Goal: Task Accomplishment & Management: Manage account settings

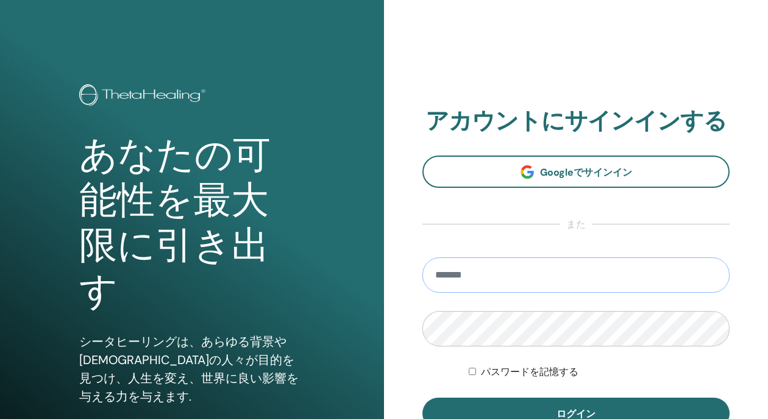
type input "**********"
click at [576, 413] on button "ログイン" at bounding box center [575, 413] width 307 height 32
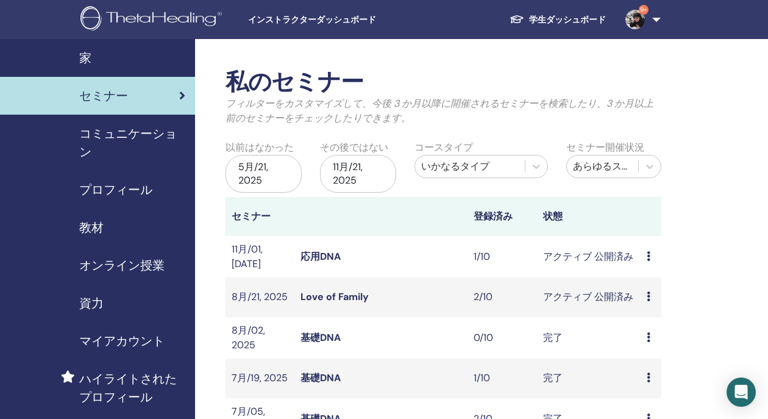
click at [96, 230] on span "教材" at bounding box center [91, 227] width 24 height 18
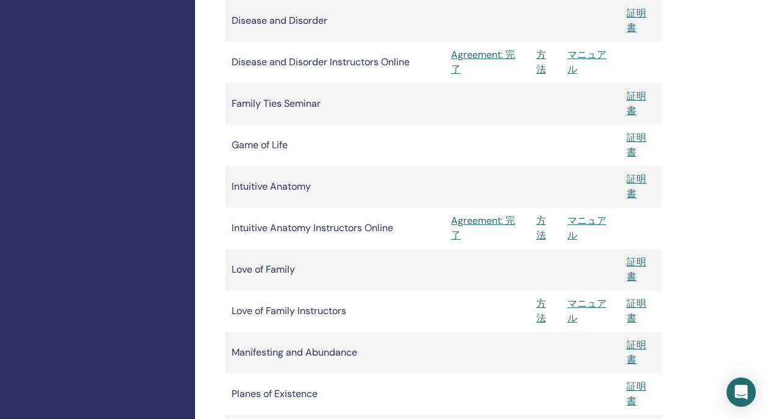
scroll to position [595, 0]
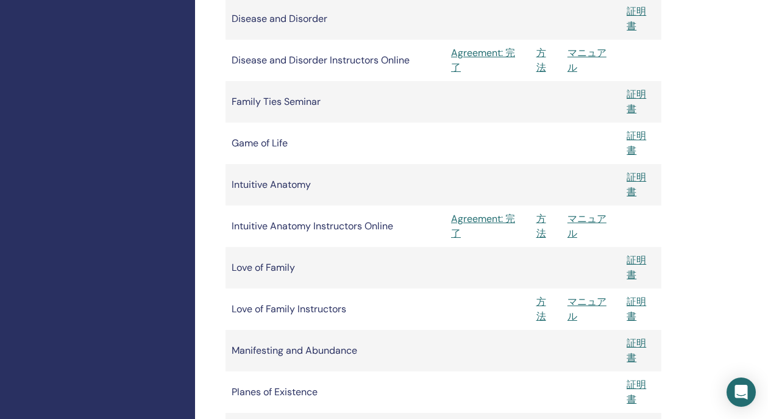
click at [594, 302] on link "マニュアル" at bounding box center [586, 308] width 39 height 27
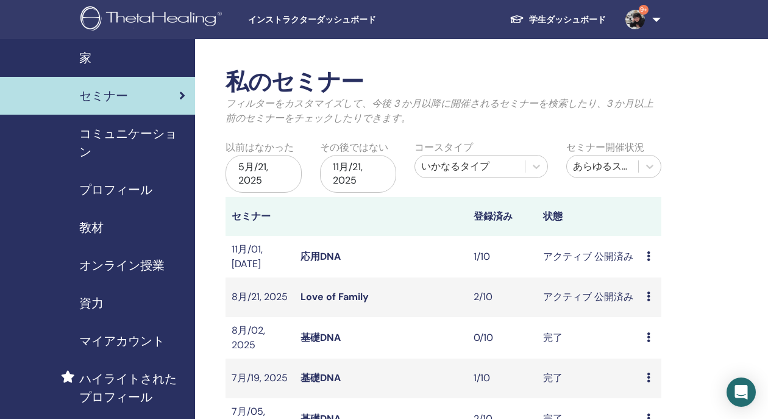
click at [357, 294] on link "Love of Family" at bounding box center [334, 296] width 68 height 13
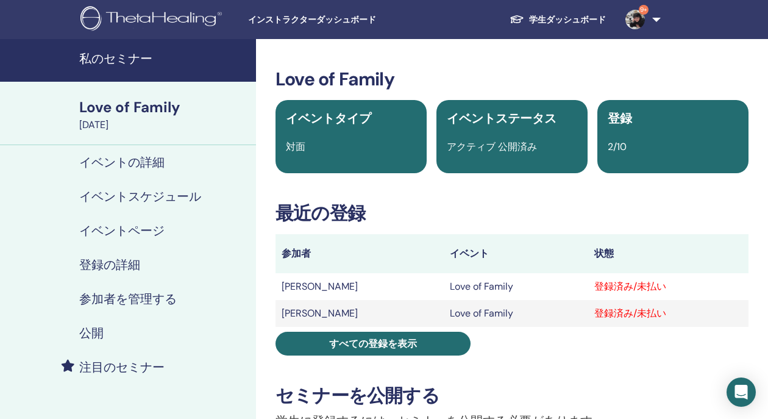
click at [103, 297] on h4 "参加者を管理する" at bounding box center [128, 298] width 98 height 15
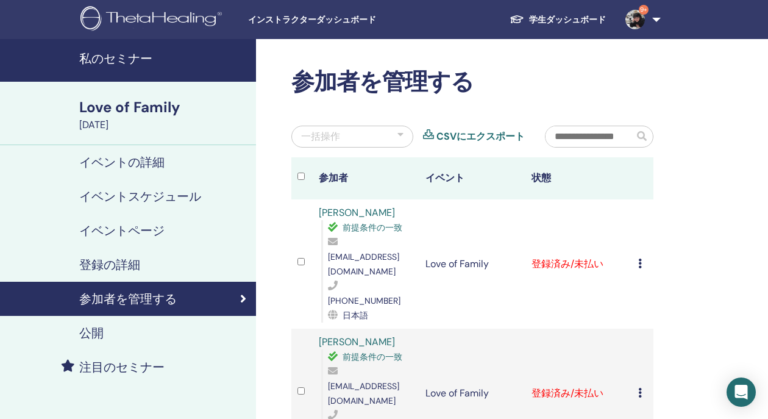
click at [641, 258] on icon at bounding box center [640, 263] width 4 height 10
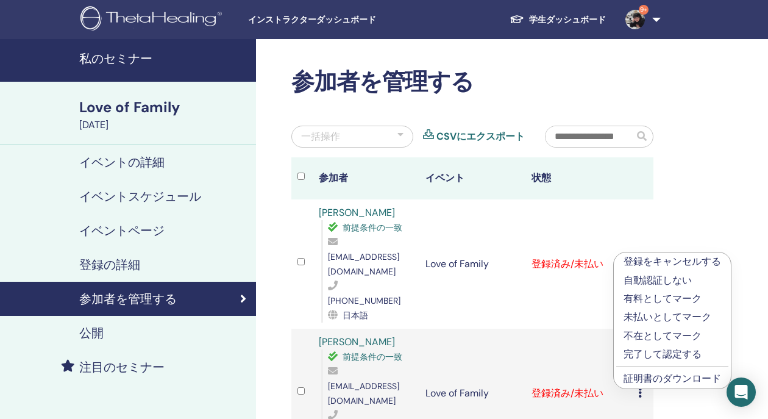
click at [682, 232] on div "参加者を管理する 一括操作 CSVにエクスポート 参加者 イベント 状態 shintani akiko 前提条件の一致 aki12shin29@gmail.c…" at bounding box center [512, 357] width 512 height 637
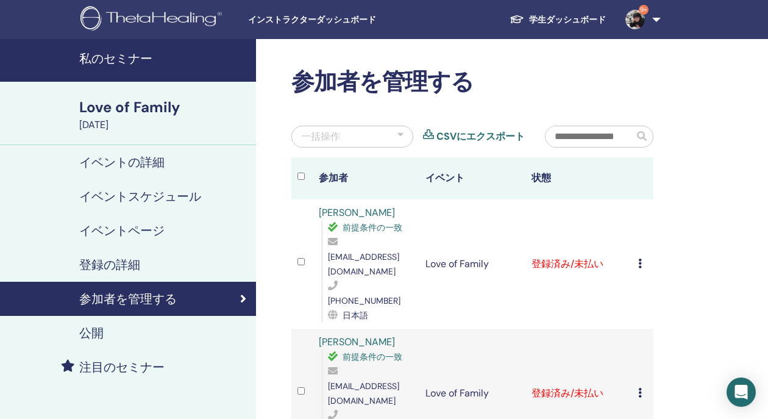
click at [638, 388] on icon at bounding box center [640, 393] width 4 height 10
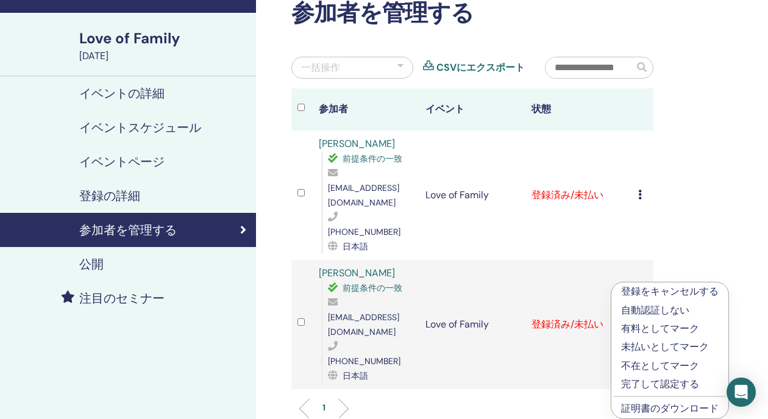
scroll to position [68, 0]
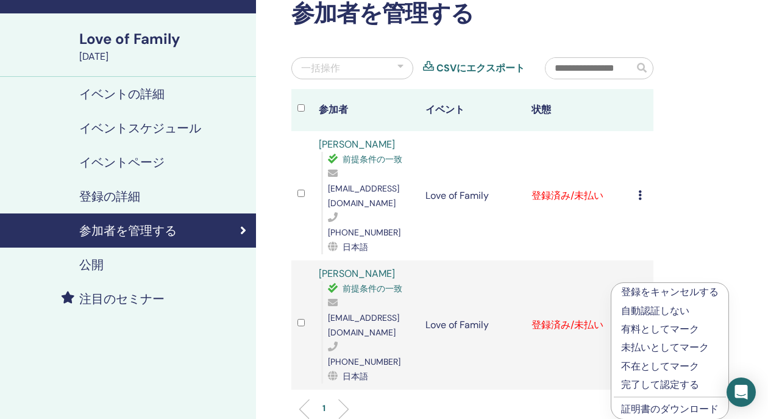
click at [642, 330] on p "有料としてマーク" at bounding box center [670, 329] width 98 height 15
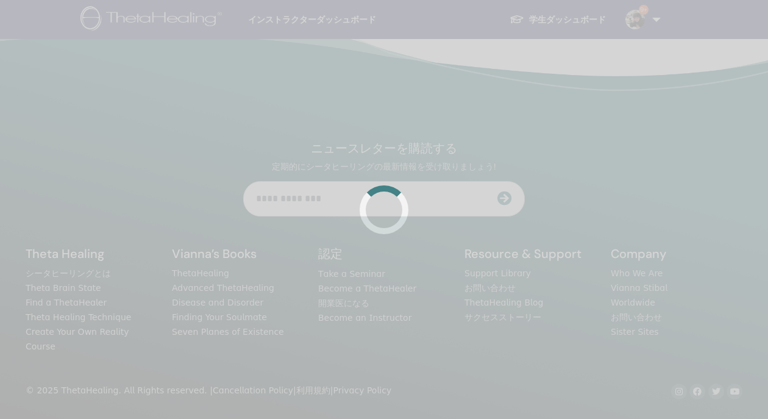
scroll to position [68, 0]
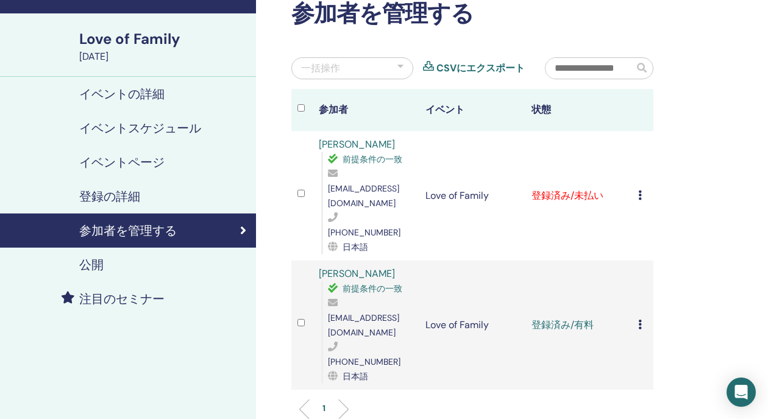
click at [639, 190] on icon at bounding box center [640, 195] width 4 height 10
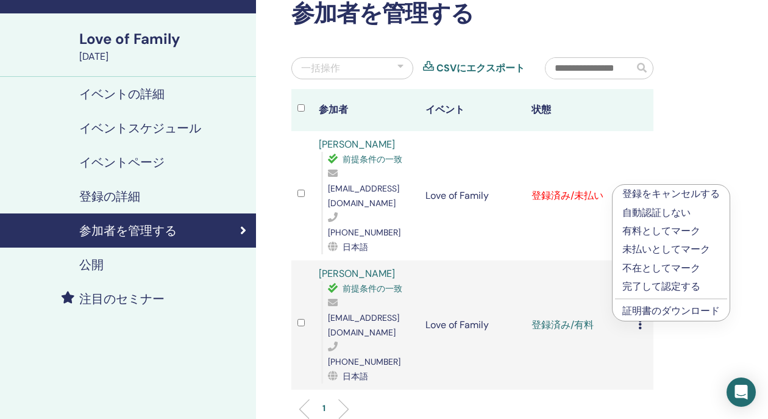
click at [658, 310] on link "証明書のダウンロード" at bounding box center [671, 310] width 98 height 13
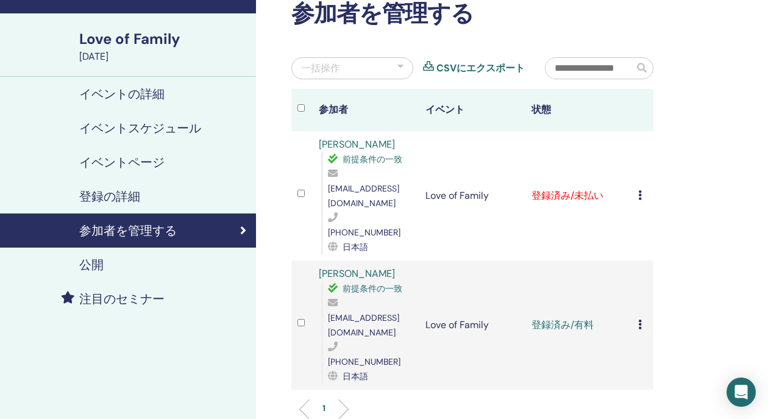
click at [639, 319] on icon at bounding box center [640, 324] width 4 height 10
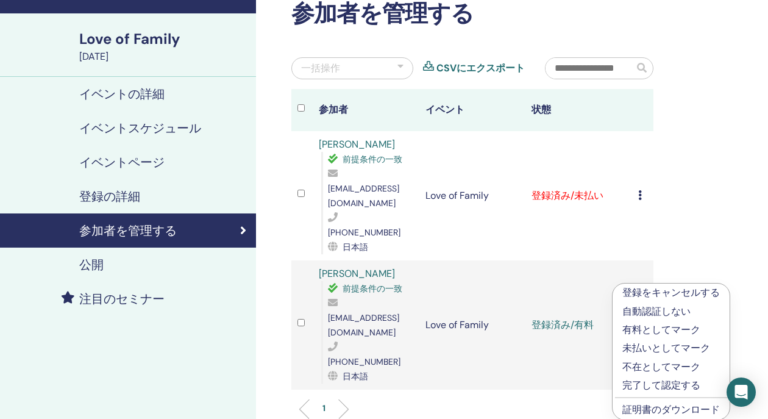
click at [646, 411] on link "証明書のダウンロード" at bounding box center [671, 409] width 98 height 13
